Goal: Task Accomplishment & Management: Complete application form

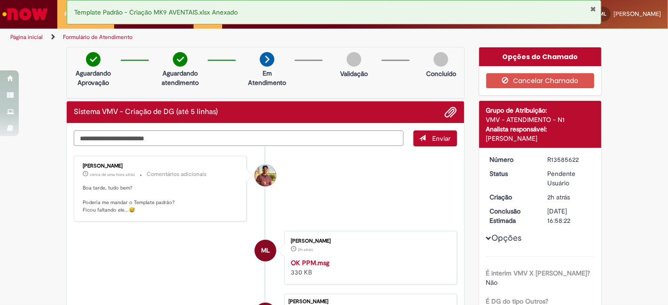
click at [252, 133] on textarea "Digite sua mensagem aqui..." at bounding box center [239, 139] width 330 height 16
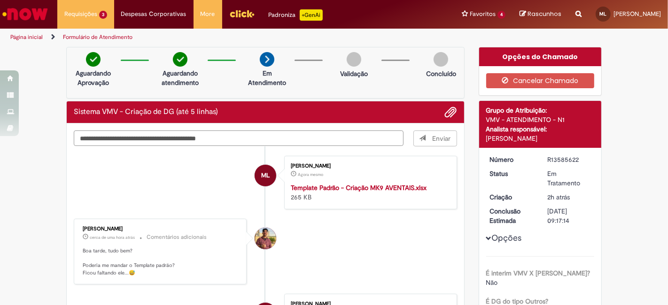
type textarea "**********"
